Goal: Task Accomplishment & Management: Use online tool/utility

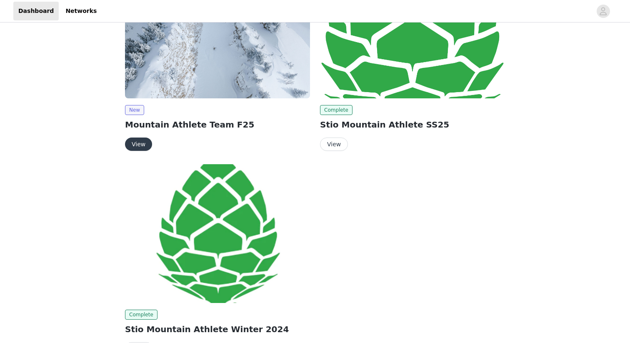
scroll to position [51, 0]
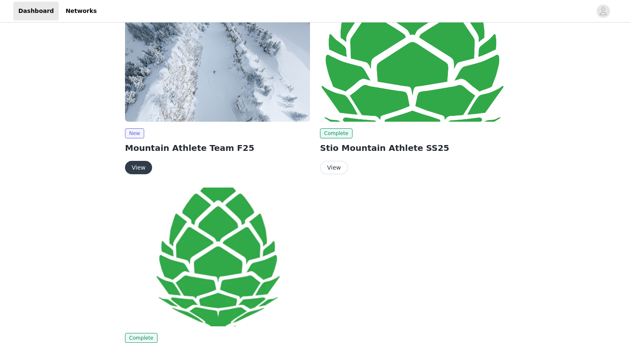
click at [139, 170] on button "View" at bounding box center [138, 167] width 27 height 13
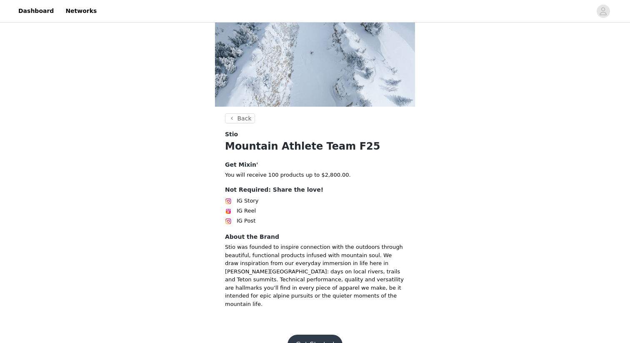
scroll to position [81, 0]
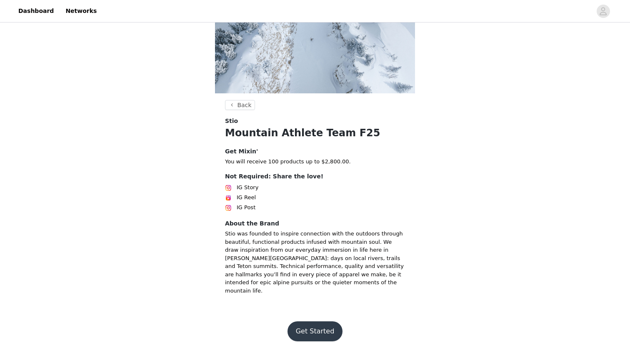
click at [311, 321] on button "Get Started" at bounding box center [315, 331] width 55 height 20
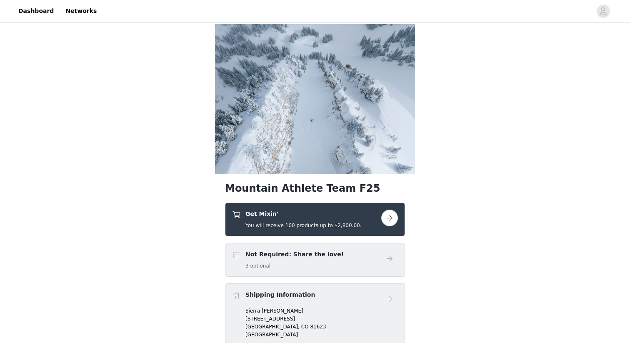
scroll to position [73, 0]
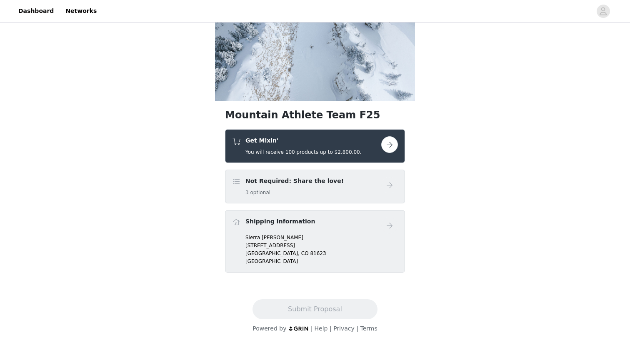
click at [391, 148] on button "button" at bounding box center [389, 144] width 17 height 17
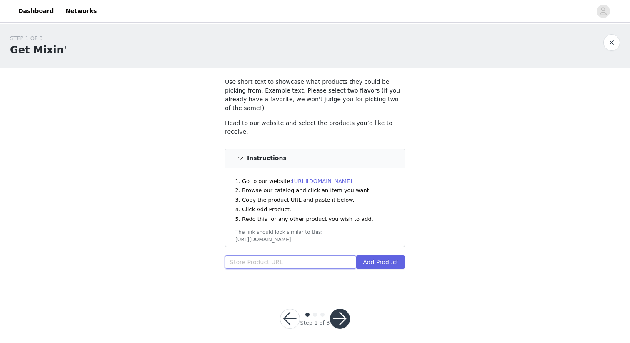
click at [254, 255] on input "text" at bounding box center [290, 261] width 131 height 13
paste input "[URL][DOMAIN_NAME][PERSON_NAME]"
click at [393, 255] on button "Add Product" at bounding box center [380, 261] width 49 height 13
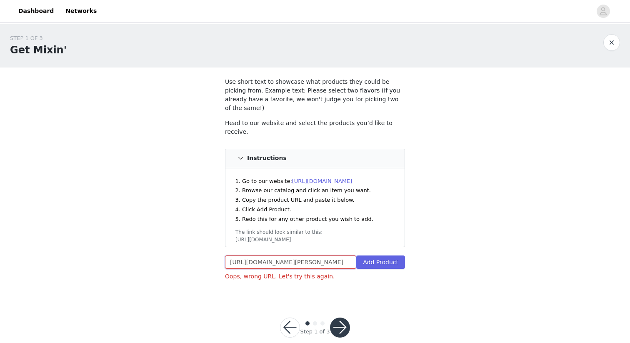
click at [284, 255] on input "[URL][DOMAIN_NAME][PERSON_NAME]" at bounding box center [290, 261] width 131 height 13
paste input "text"
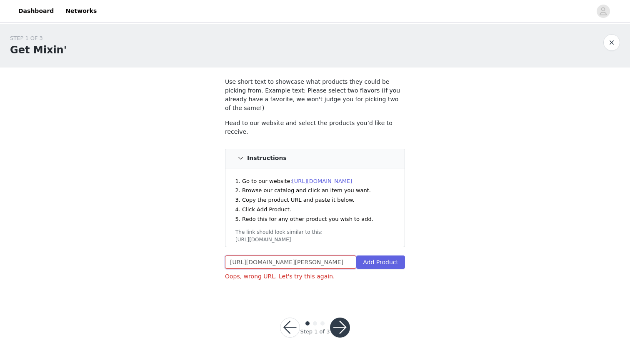
type input "[URL][DOMAIN_NAME][PERSON_NAME]"
click at [378, 255] on button "Add Product" at bounding box center [380, 261] width 49 height 13
click at [343, 318] on button "button" at bounding box center [340, 328] width 20 height 20
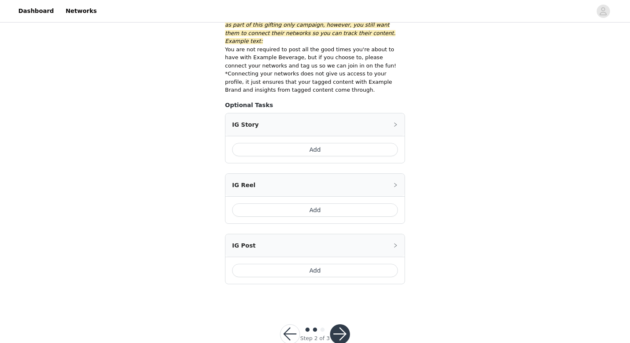
scroll to position [143, 0]
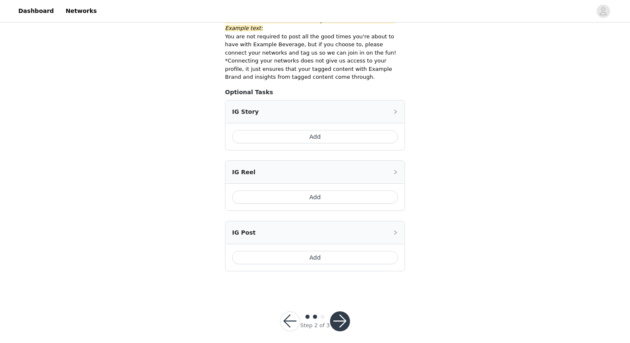
click at [290, 311] on button "button" at bounding box center [290, 321] width 20 height 20
